Goal: Find contact information: Find contact information

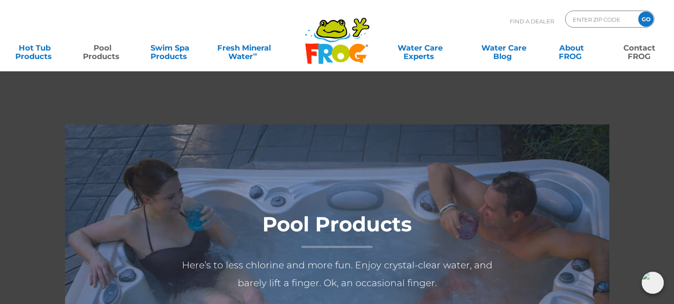
click at [639, 51] on link "Contact FROG" at bounding box center [639, 48] width 53 height 17
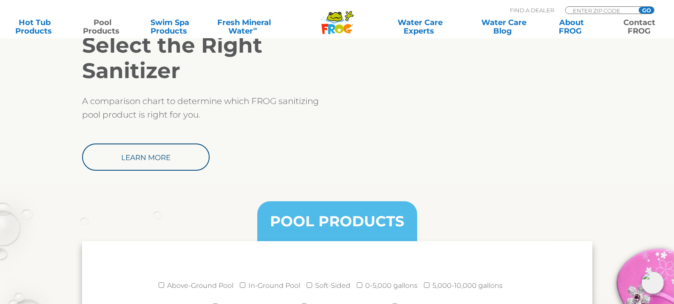
scroll to position [1111, 0]
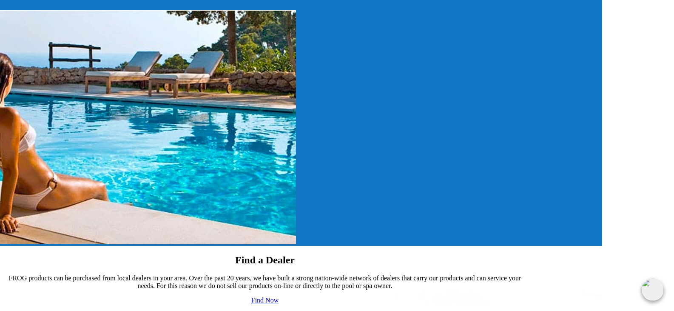
scroll to position [1370, 0]
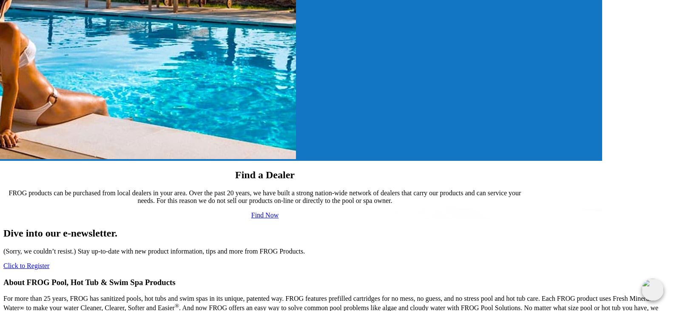
copy p "King Technology, Inc"
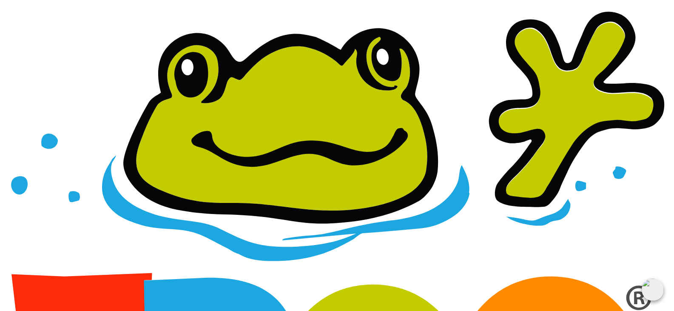
scroll to position [170, 0]
